Goal: Navigation & Orientation: Find specific page/section

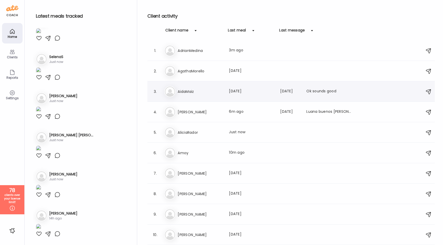
click at [188, 92] on h3 "AidaMaiz" at bounding box center [199, 92] width 45 height 6
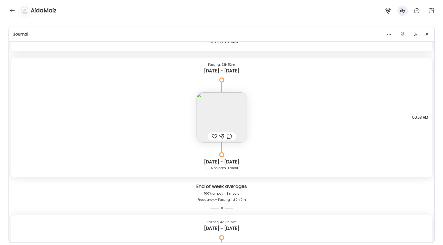
scroll to position [2651, 0]
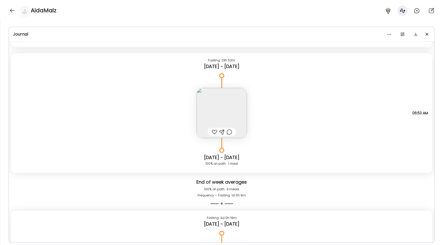
click at [216, 121] on img at bounding box center [221, 113] width 50 height 50
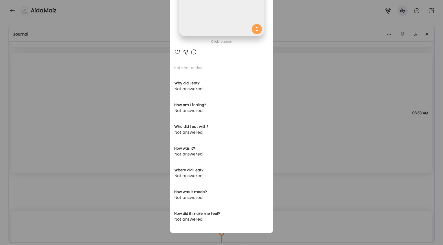
click at [117, 113] on div "Ate Coach Dashboard Wahoo! It’s official Take a moment to set up your Coach Pro…" at bounding box center [221, 122] width 443 height 245
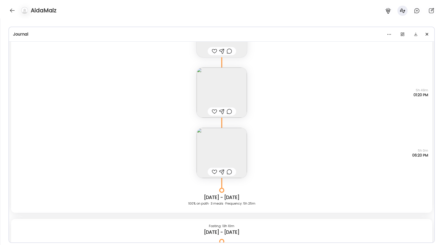
scroll to position [1735, 0]
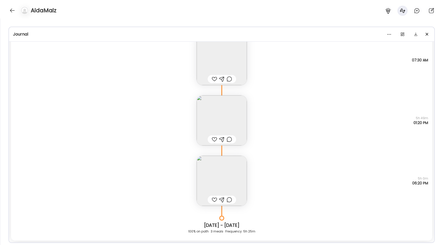
click at [210, 176] on img at bounding box center [221, 181] width 50 height 50
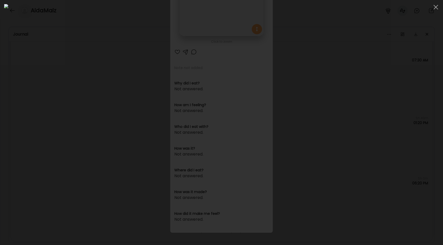
click at [56, 90] on div at bounding box center [221, 122] width 434 height 237
click at [56, 90] on div "Ate Coach Dashboard Wahoo! It’s official Take a moment to set up your Coach Pro…" at bounding box center [221, 122] width 443 height 245
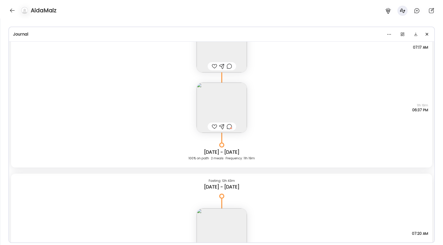
scroll to position [870, 0]
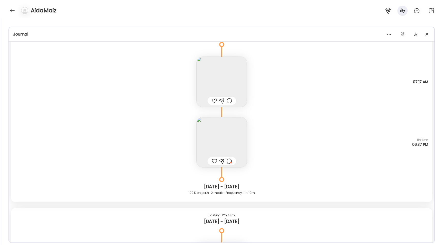
click at [219, 130] on img at bounding box center [221, 142] width 50 height 50
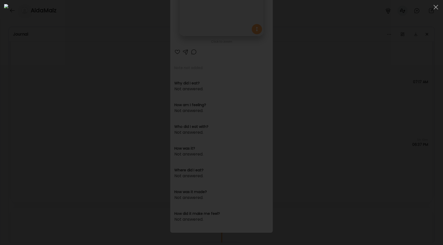
click at [48, 129] on div at bounding box center [221, 122] width 434 height 237
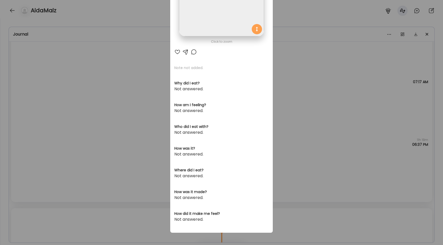
click at [48, 129] on div "Ate Coach Dashboard Wahoo! It’s official Take a moment to set up your Coach Pro…" at bounding box center [221, 122] width 443 height 245
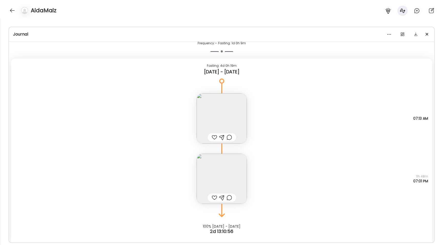
scroll to position [2808, 0]
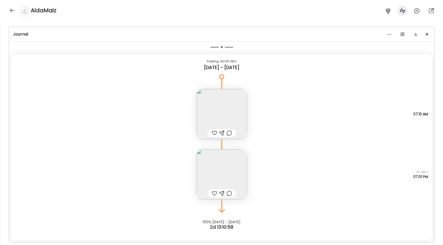
click at [203, 162] on img at bounding box center [221, 175] width 50 height 50
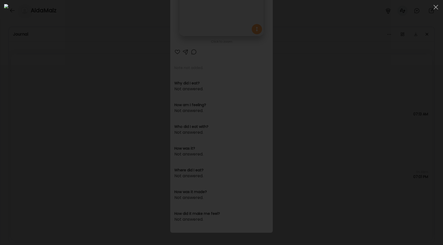
click at [47, 111] on div at bounding box center [221, 122] width 434 height 237
click at [47, 111] on div "Ate Coach Dashboard Wahoo! It’s official Take a moment to set up your Coach Pro…" at bounding box center [221, 122] width 443 height 245
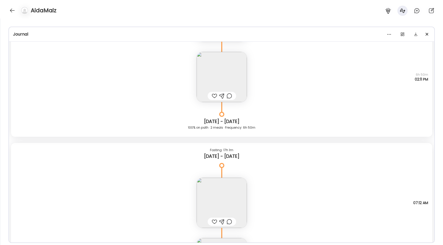
scroll to position [1082, 0]
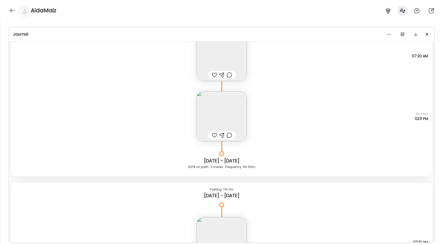
click at [213, 115] on img at bounding box center [221, 116] width 50 height 50
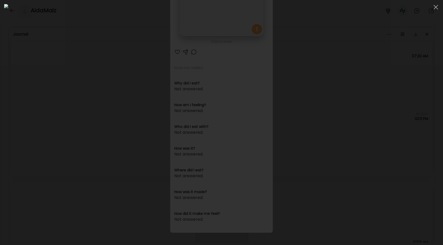
click at [98, 122] on div at bounding box center [221, 122] width 434 height 237
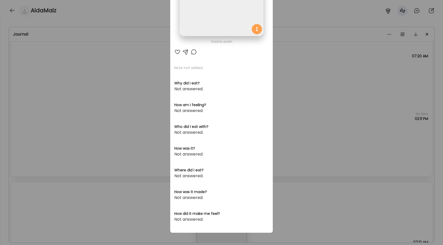
click at [98, 122] on div "Ate Coach Dashboard Wahoo! It’s official Take a moment to set up your Coach Pro…" at bounding box center [221, 122] width 443 height 245
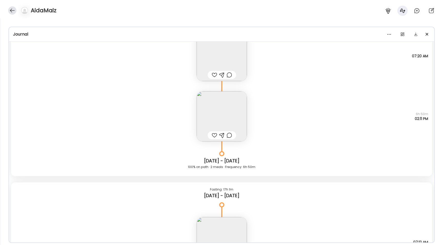
click at [11, 10] on div at bounding box center [12, 10] width 8 height 8
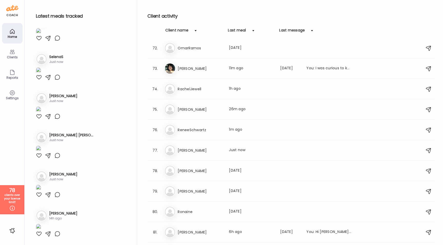
scroll to position [1427, 0]
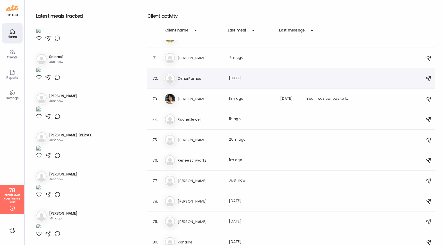
click at [201, 86] on div "72. Om OmarRamos Last meal: [DATE]" at bounding box center [290, 78] width 287 height 20
click at [202, 83] on div "Om OmarRamos Last meal: [DATE]" at bounding box center [291, 78] width 255 height 11
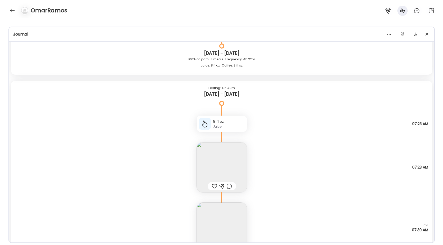
scroll to position [2957, 0]
